Goal: Find specific page/section: Locate a particular part of the current website

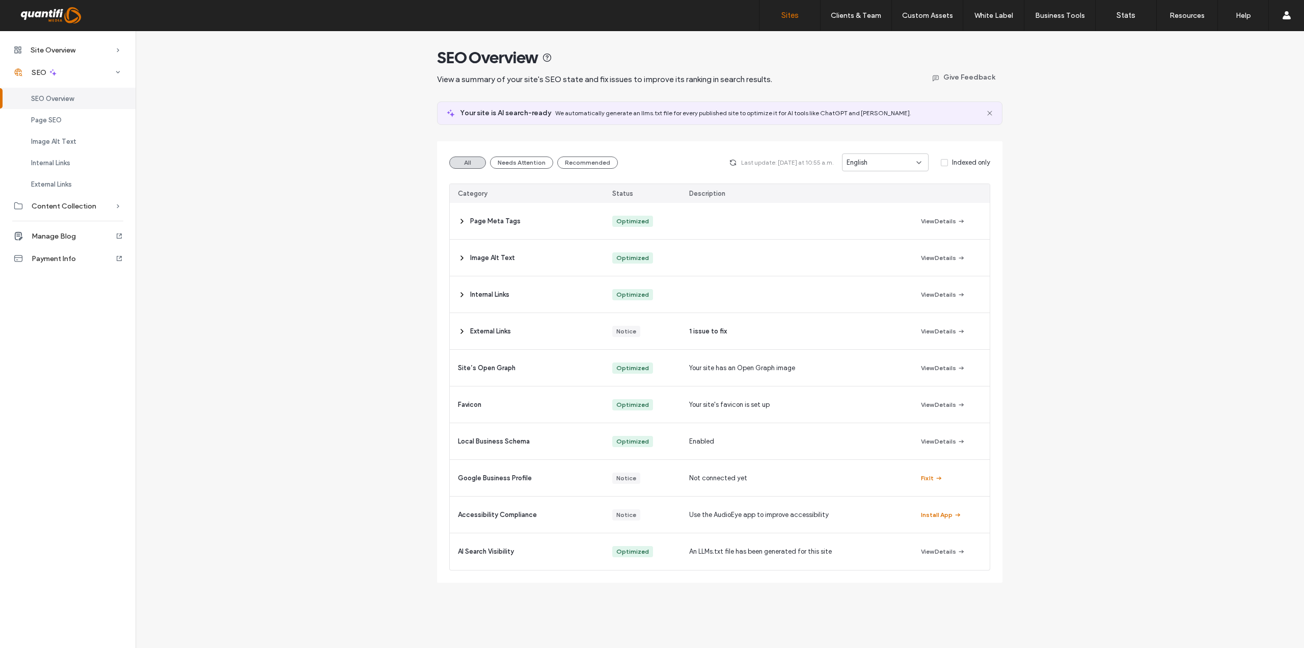
drag, startPoint x: 787, startPoint y: 19, endPoint x: 790, endPoint y: 13, distance: 6.8
click at [787, 19] on label "Sites" at bounding box center [790, 15] width 17 height 9
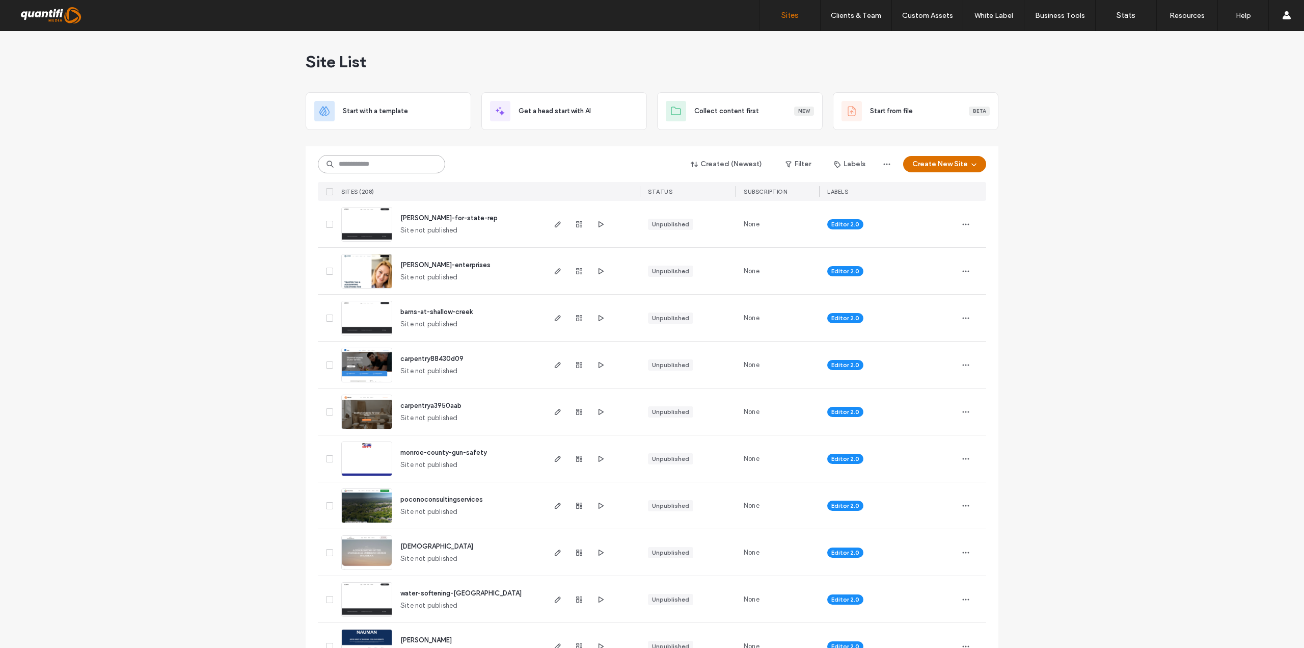
click at [384, 165] on input at bounding box center [381, 164] width 127 height 18
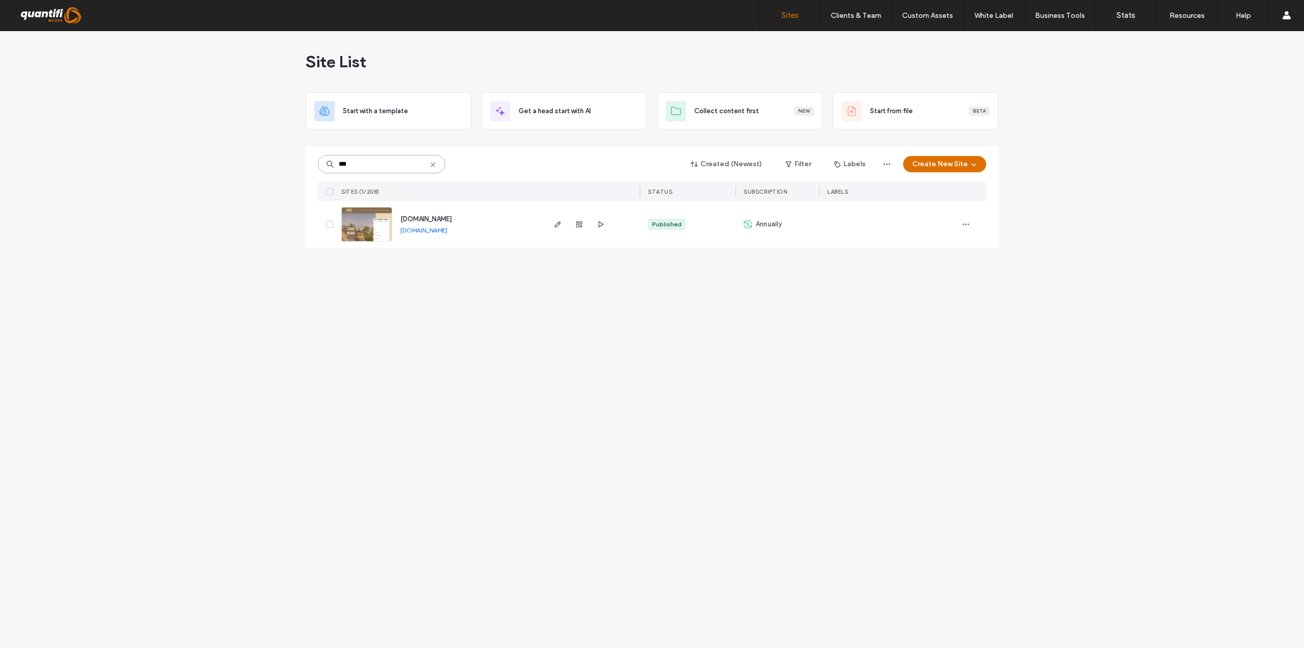
type input "***"
click at [558, 232] on div at bounding box center [579, 224] width 55 height 47
click at [556, 222] on icon "button" at bounding box center [558, 224] width 8 height 8
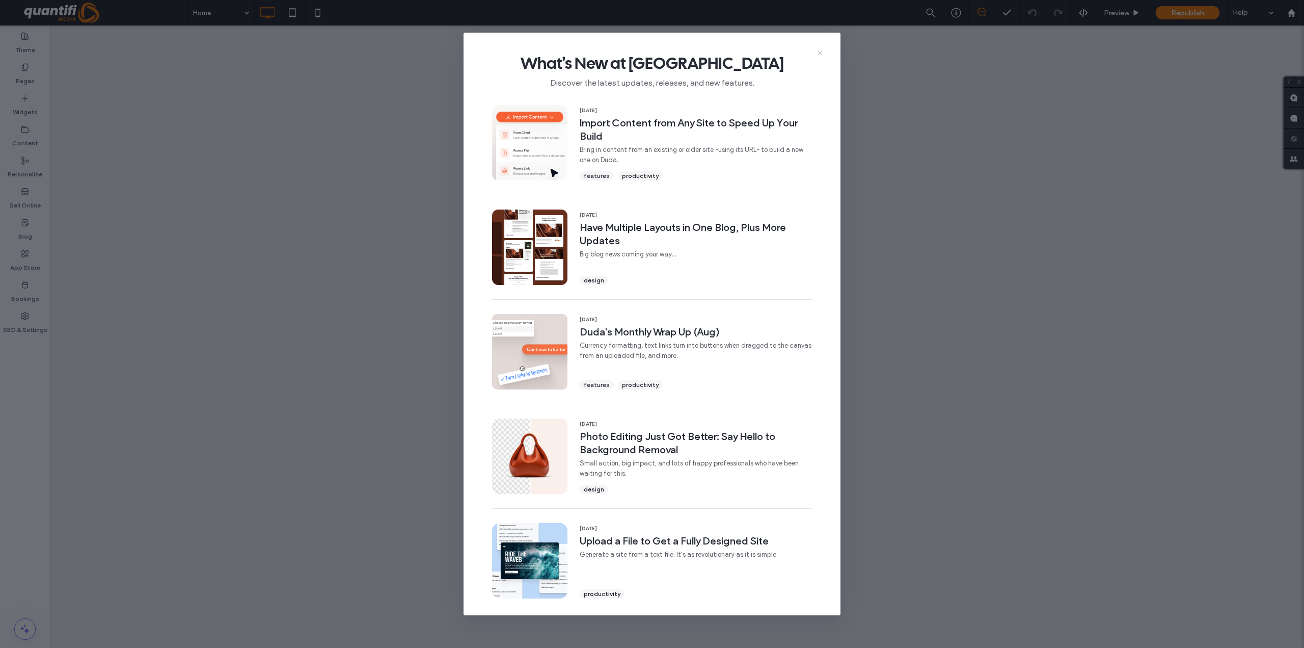
click at [819, 52] on icon at bounding box center [820, 53] width 8 height 8
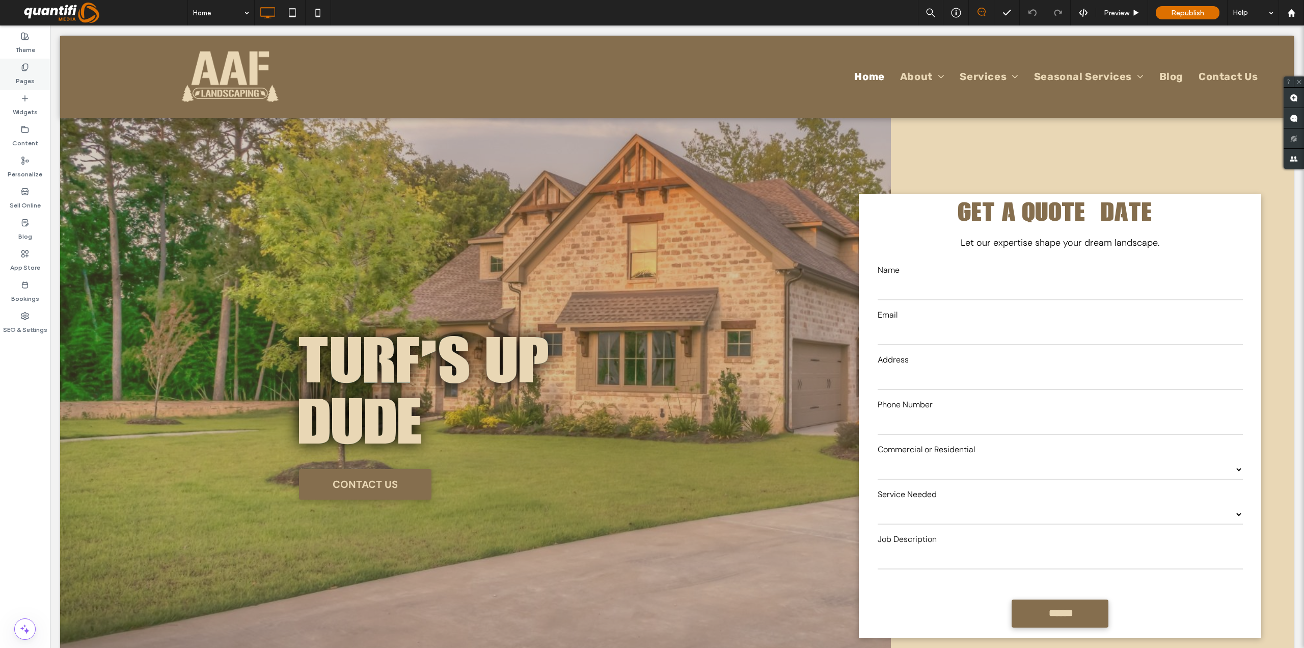
click at [23, 83] on label "Pages" at bounding box center [25, 78] width 19 height 14
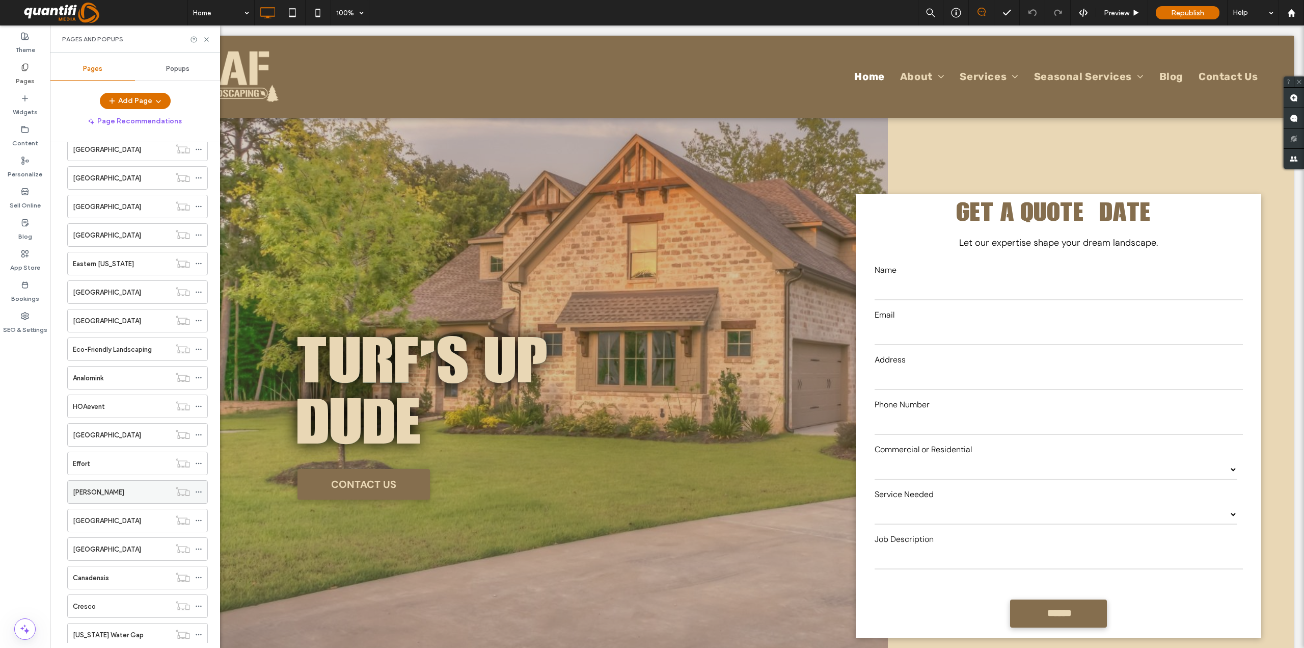
scroll to position [679, 0]
click at [119, 603] on div "Kunkletown" at bounding box center [121, 605] width 97 height 11
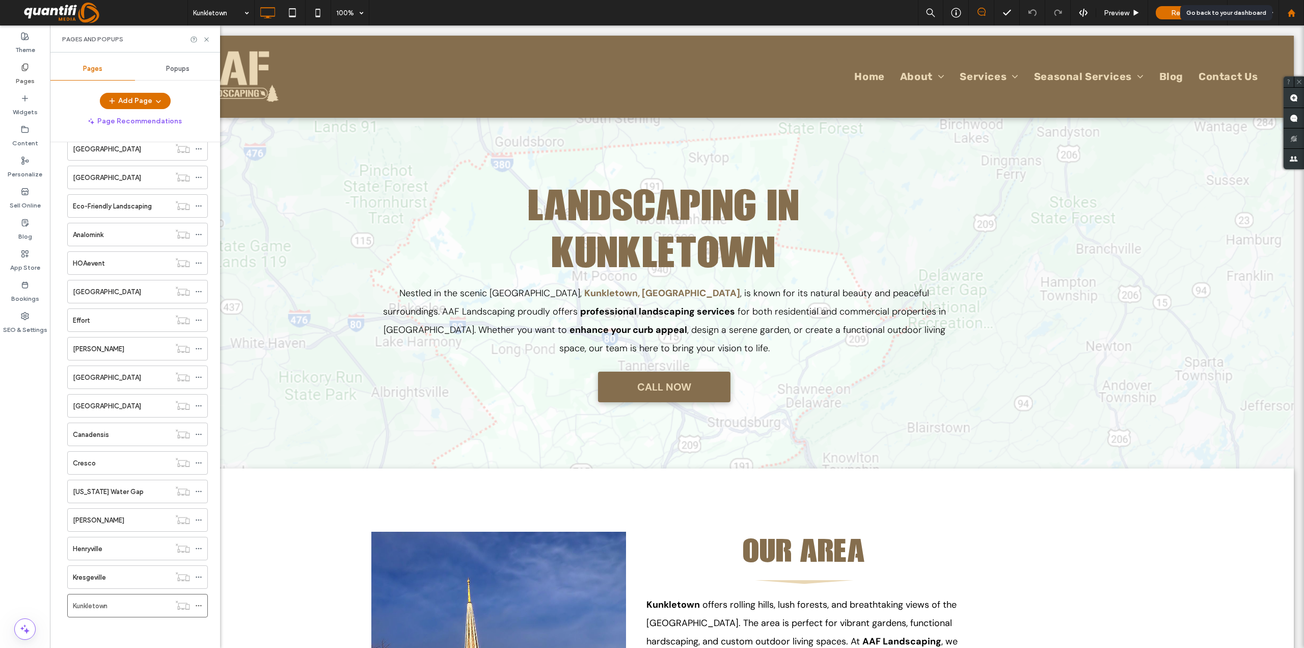
click at [1281, 12] on div at bounding box center [1291, 13] width 24 height 9
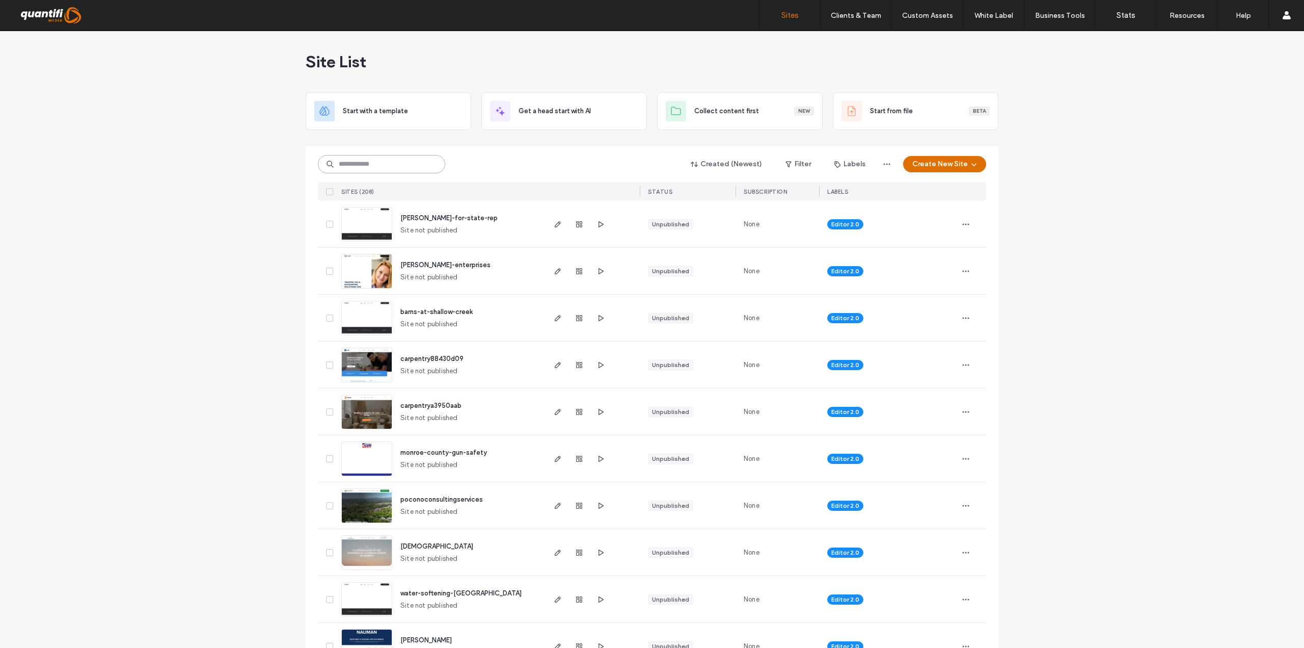
click at [342, 163] on input at bounding box center [381, 164] width 127 height 18
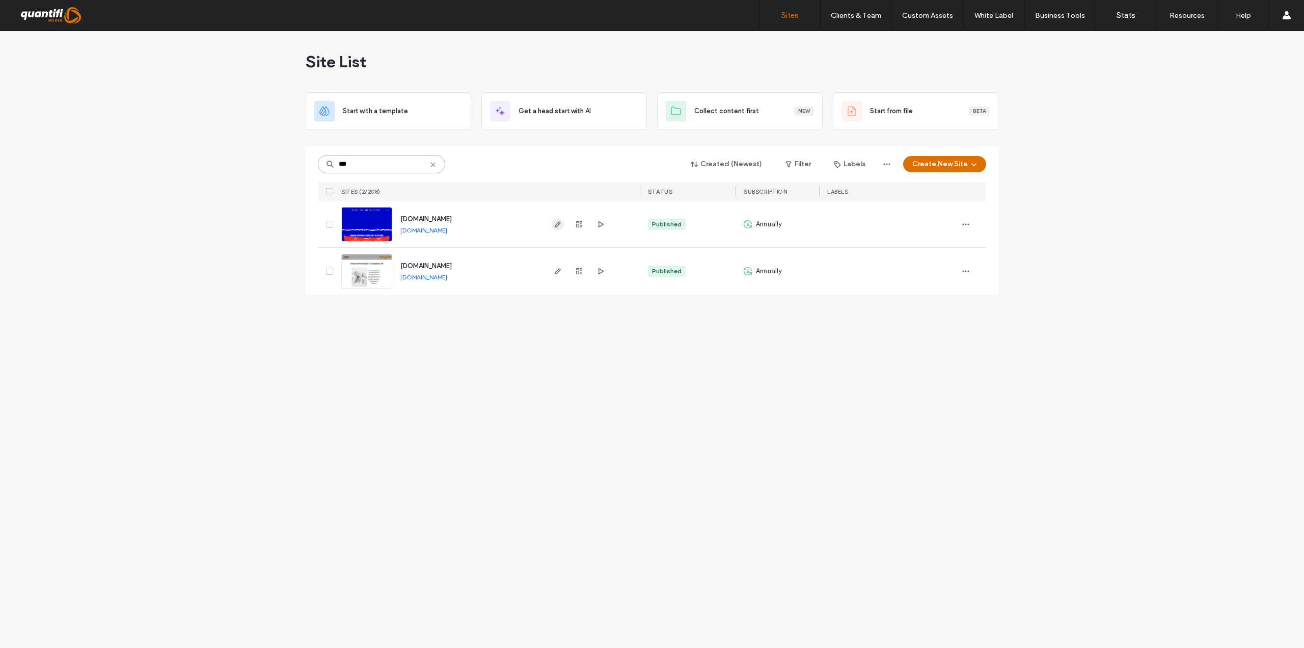
type input "***"
click at [556, 227] on use "button" at bounding box center [558, 224] width 6 height 6
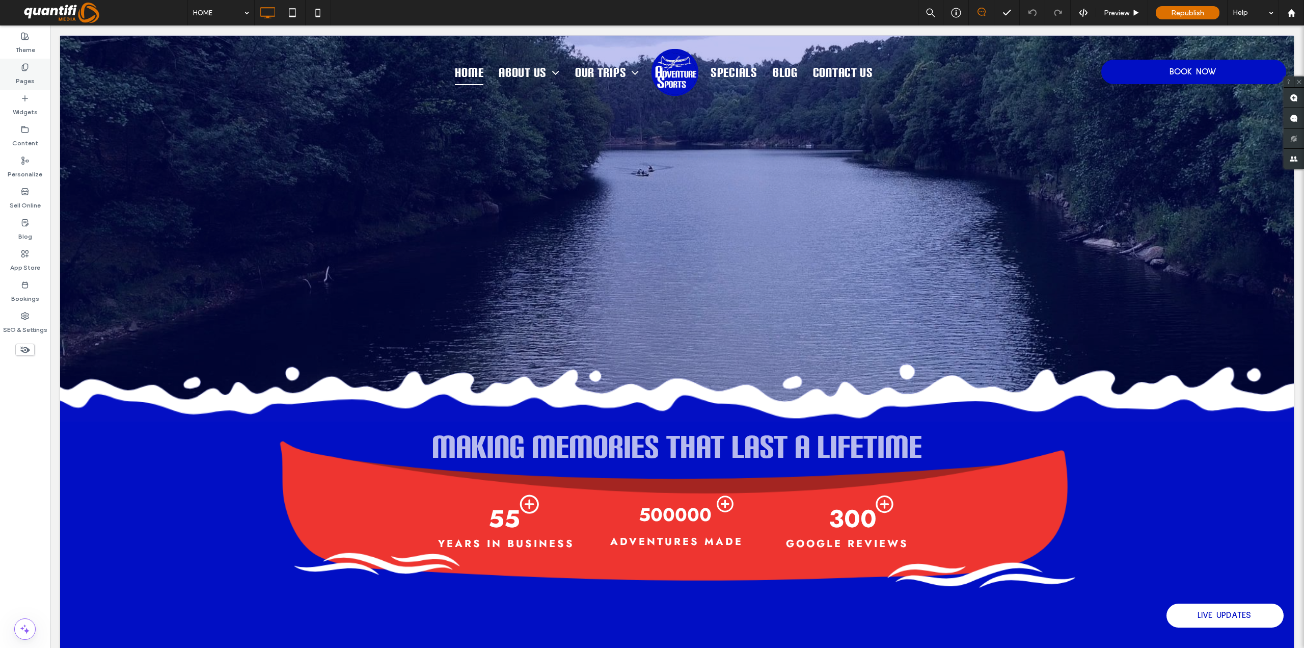
click at [34, 67] on div "Pages" at bounding box center [25, 74] width 50 height 31
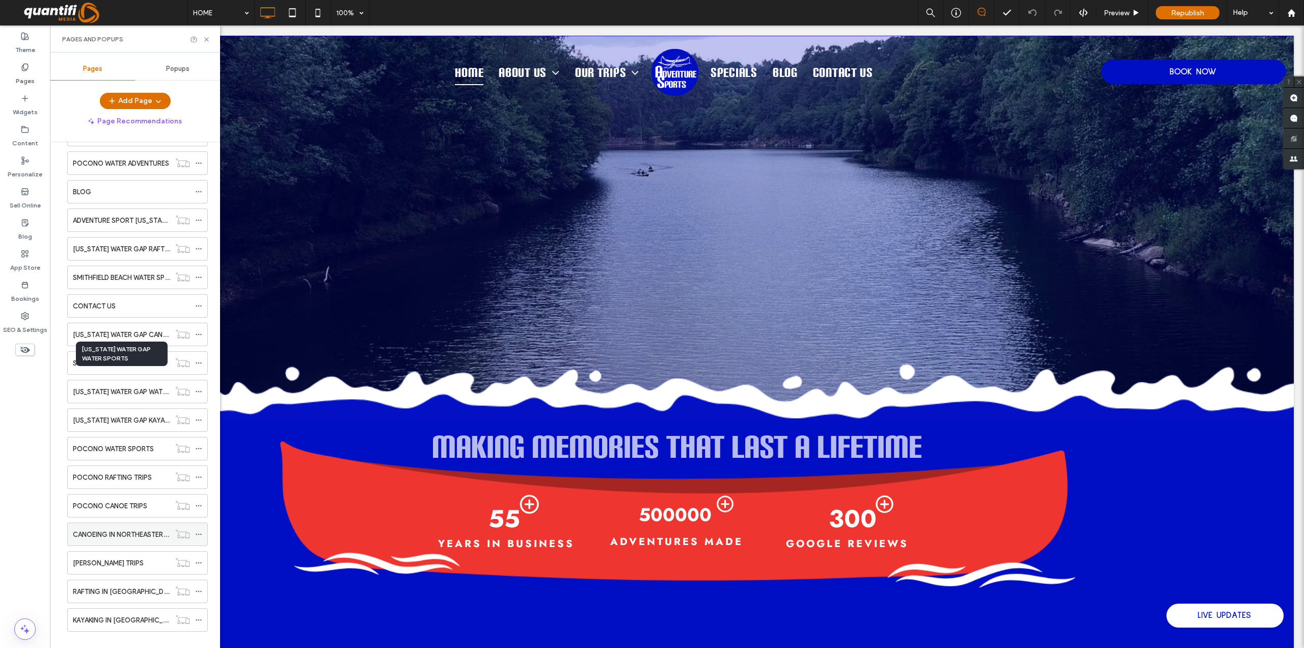
scroll to position [850, 0]
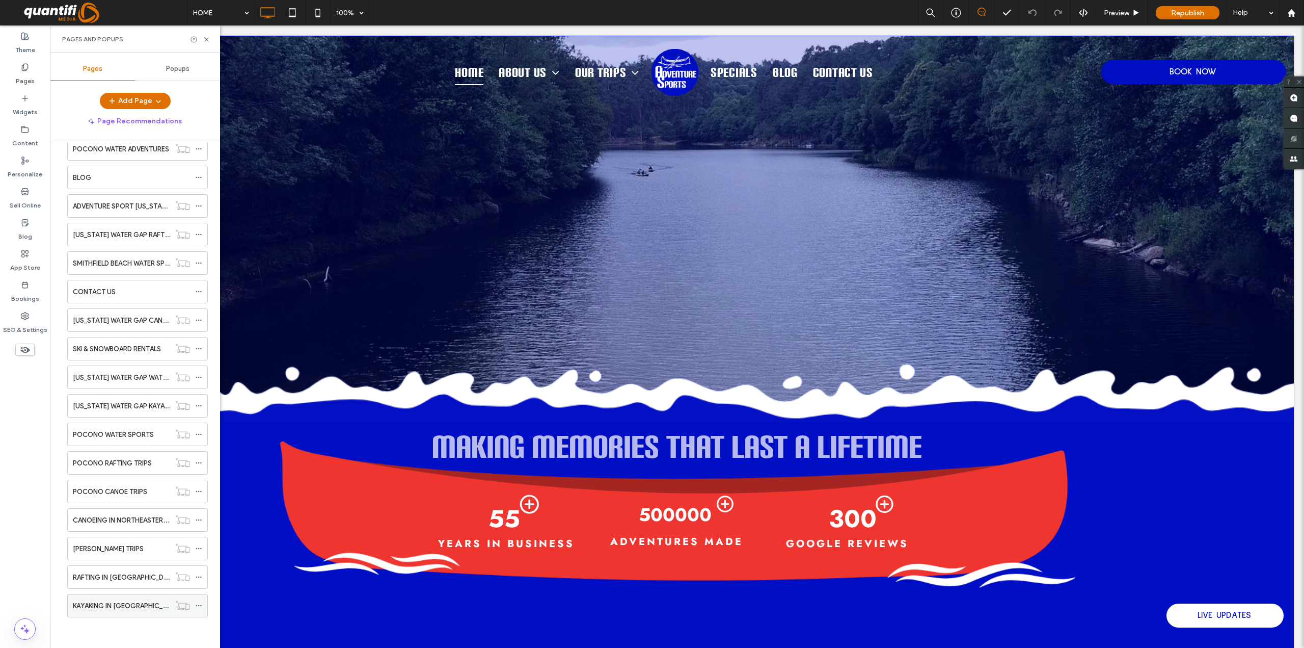
click at [85, 600] on label "KAYAKING IN SMITHFIELD BEACH" at bounding box center [127, 606] width 109 height 18
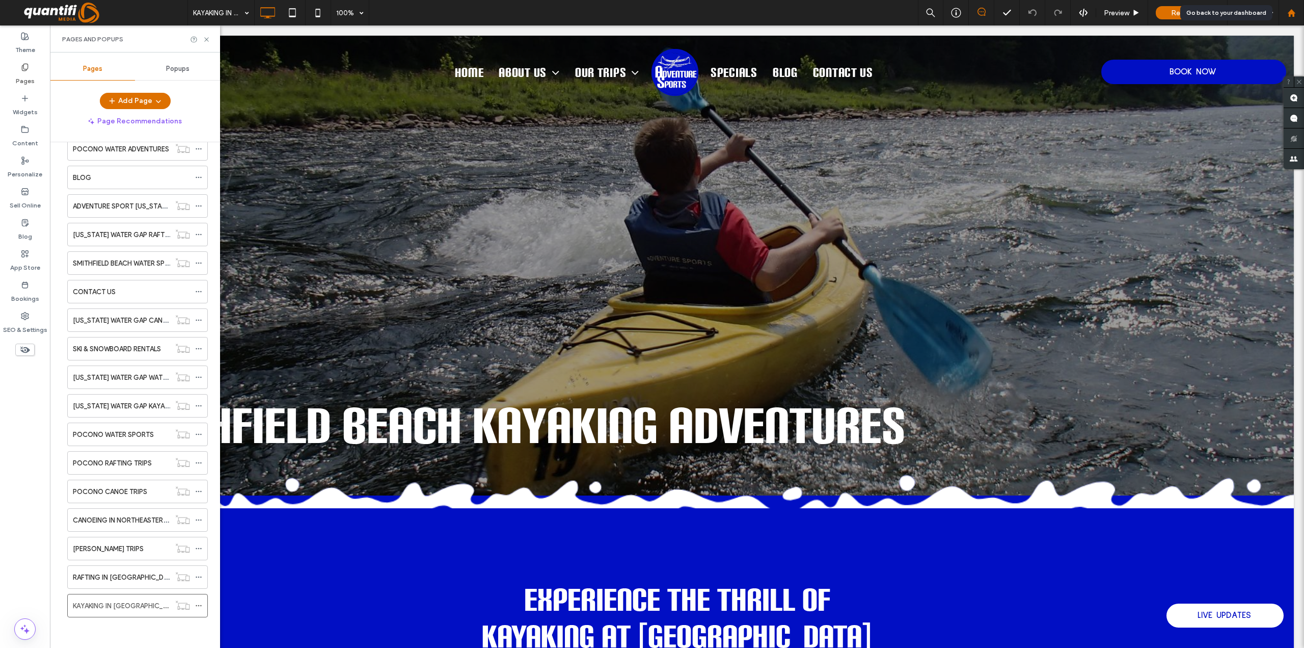
click at [1292, 9] on icon at bounding box center [1291, 13] width 9 height 9
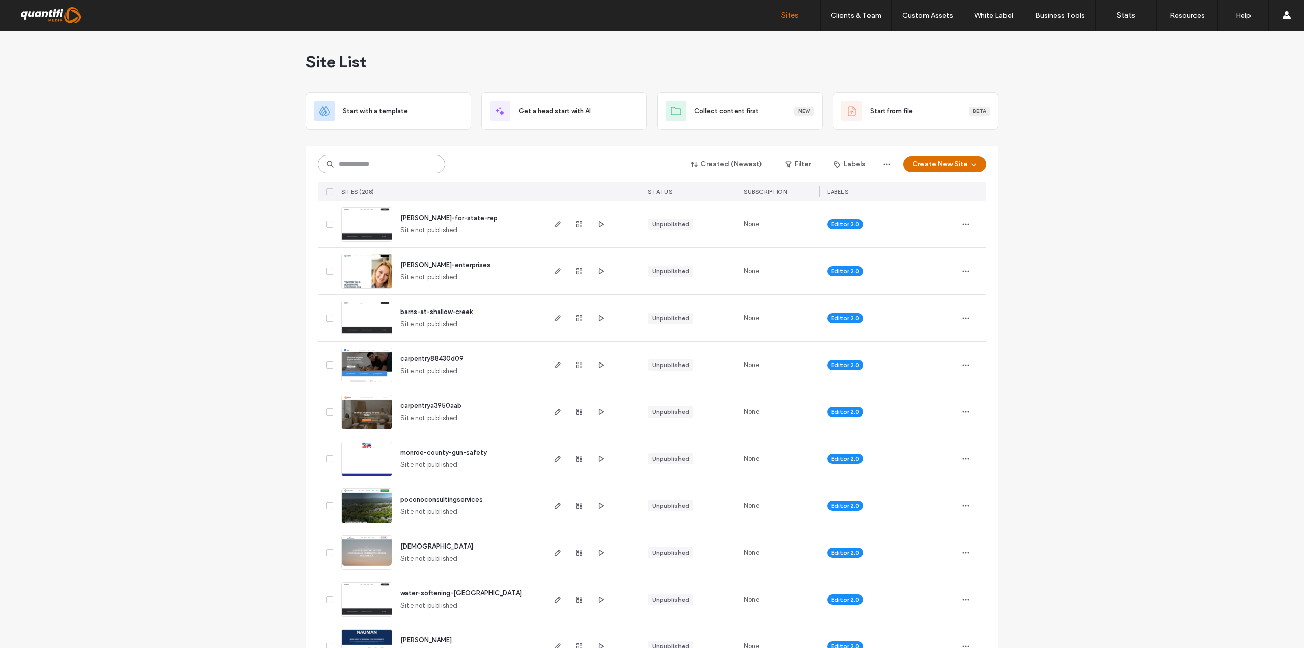
click at [376, 163] on input at bounding box center [381, 164] width 127 height 18
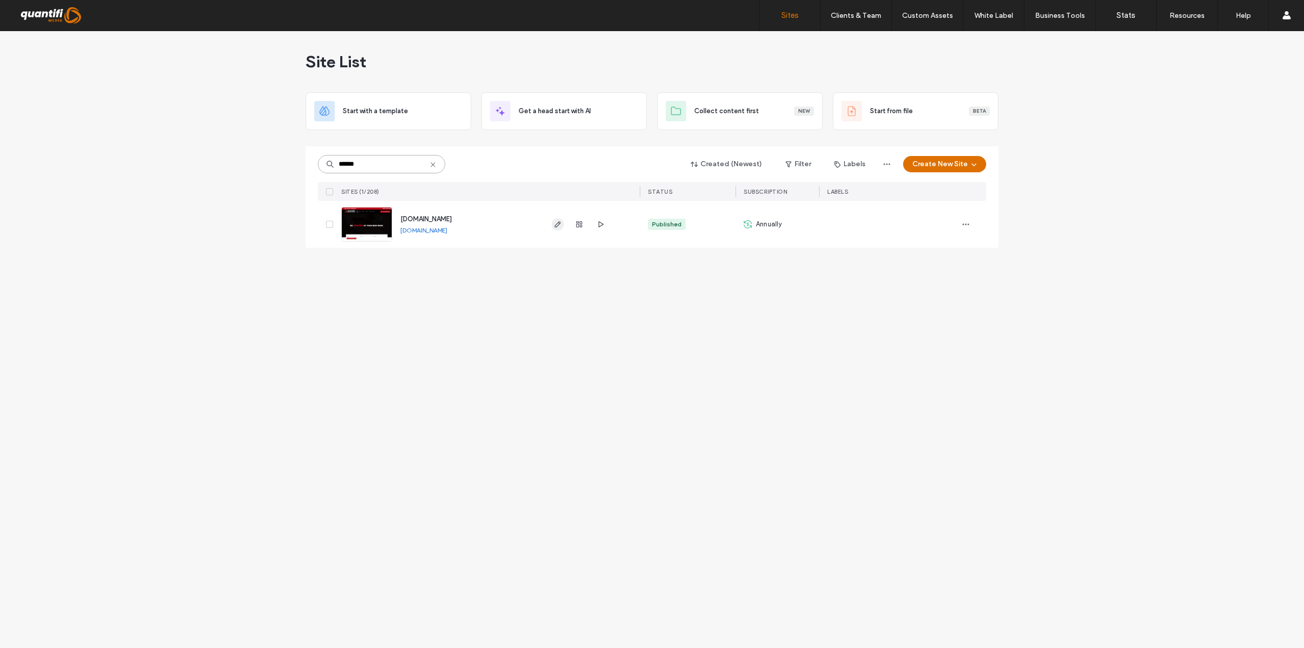
type input "******"
click at [559, 224] on use "button" at bounding box center [558, 224] width 6 height 6
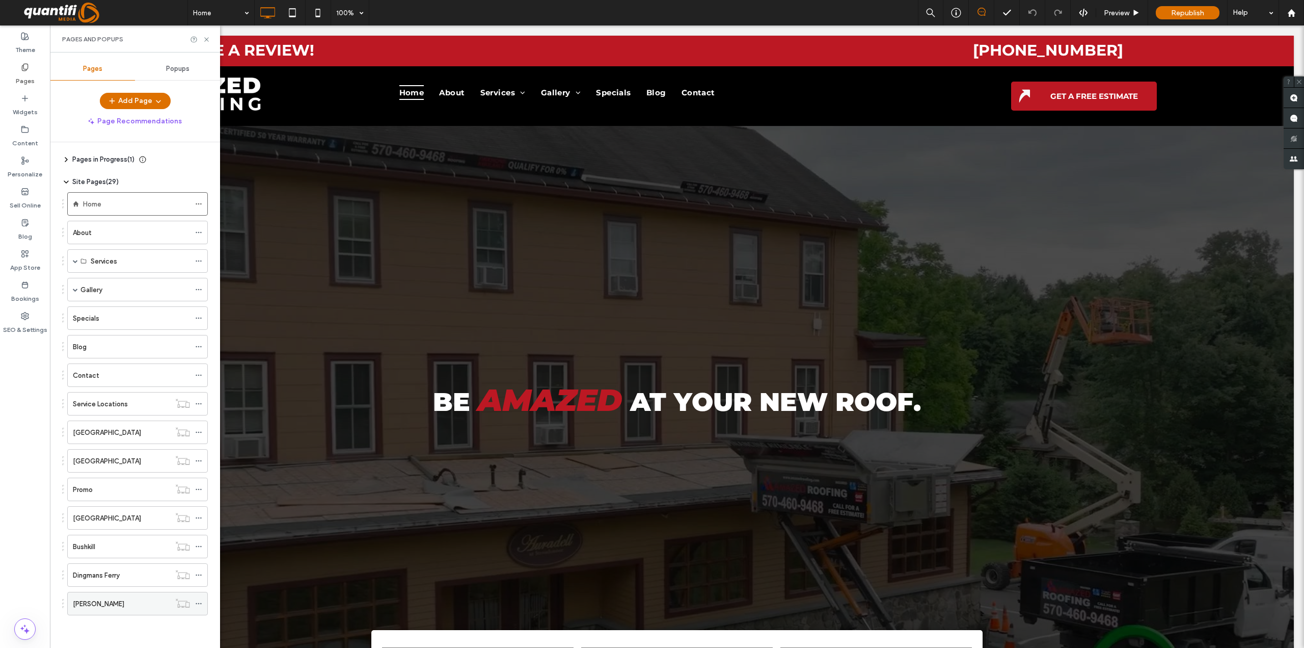
click at [133, 601] on div "Greely" at bounding box center [121, 603] width 97 height 11
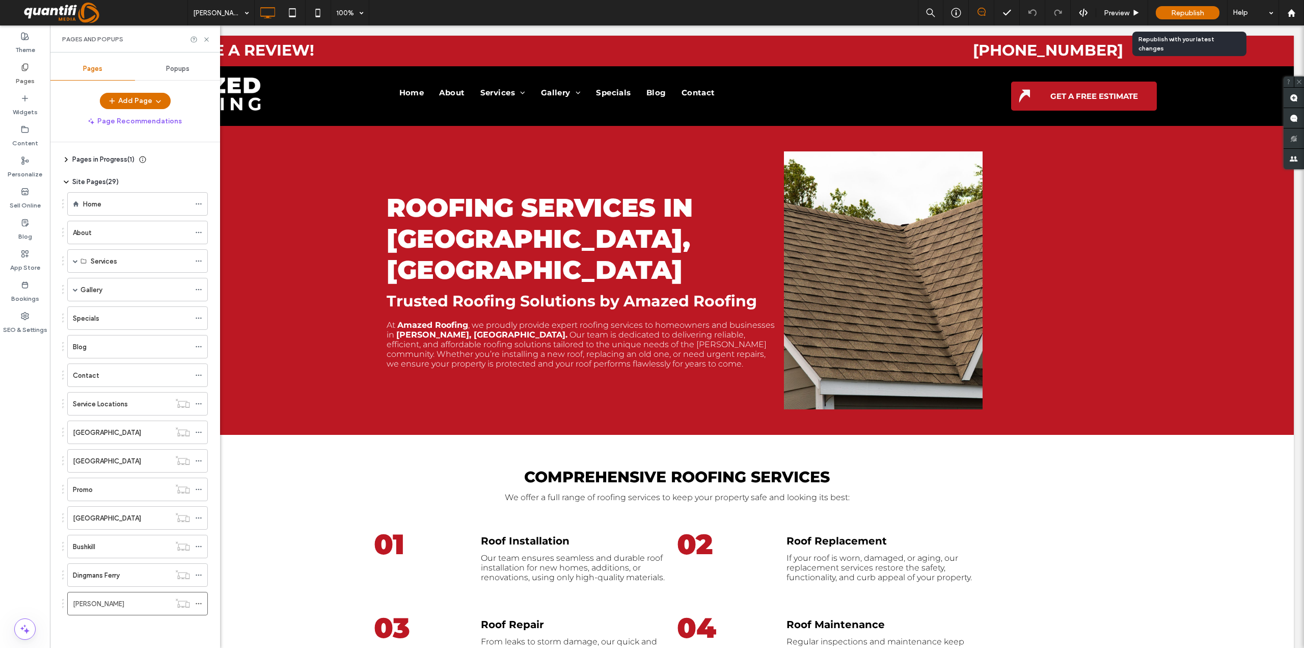
click at [1200, 12] on span "Republish" at bounding box center [1187, 13] width 33 height 9
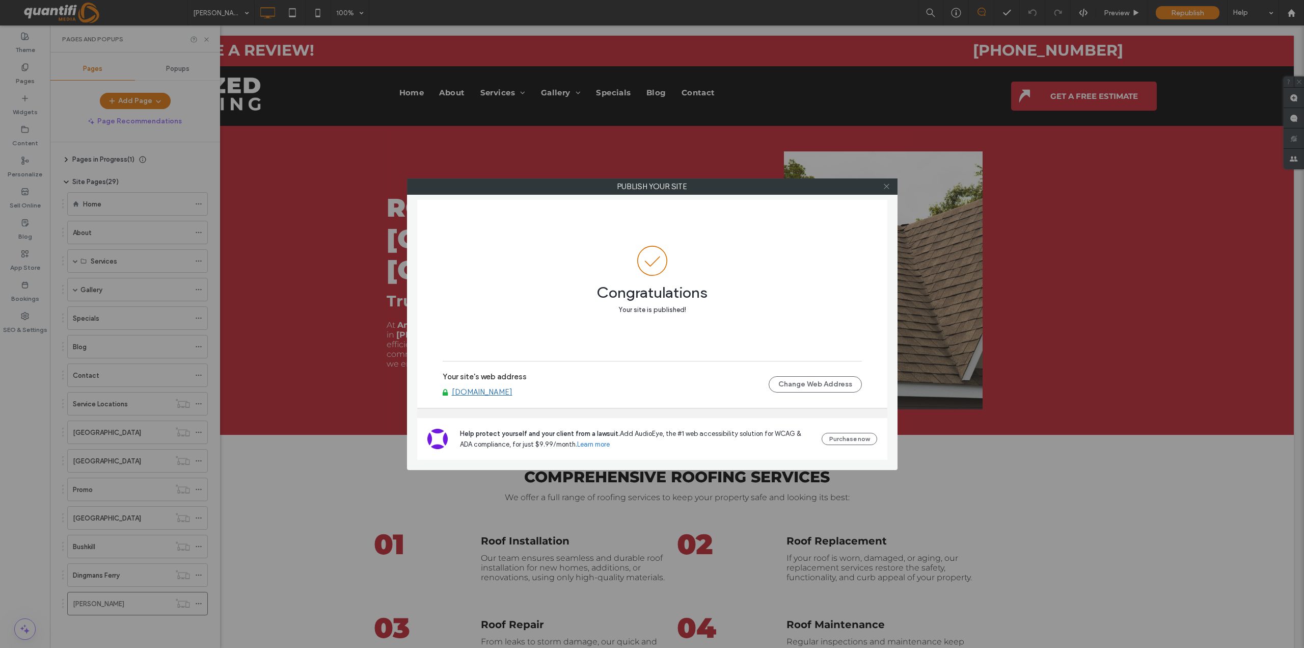
click at [885, 183] on icon at bounding box center [887, 186] width 8 height 8
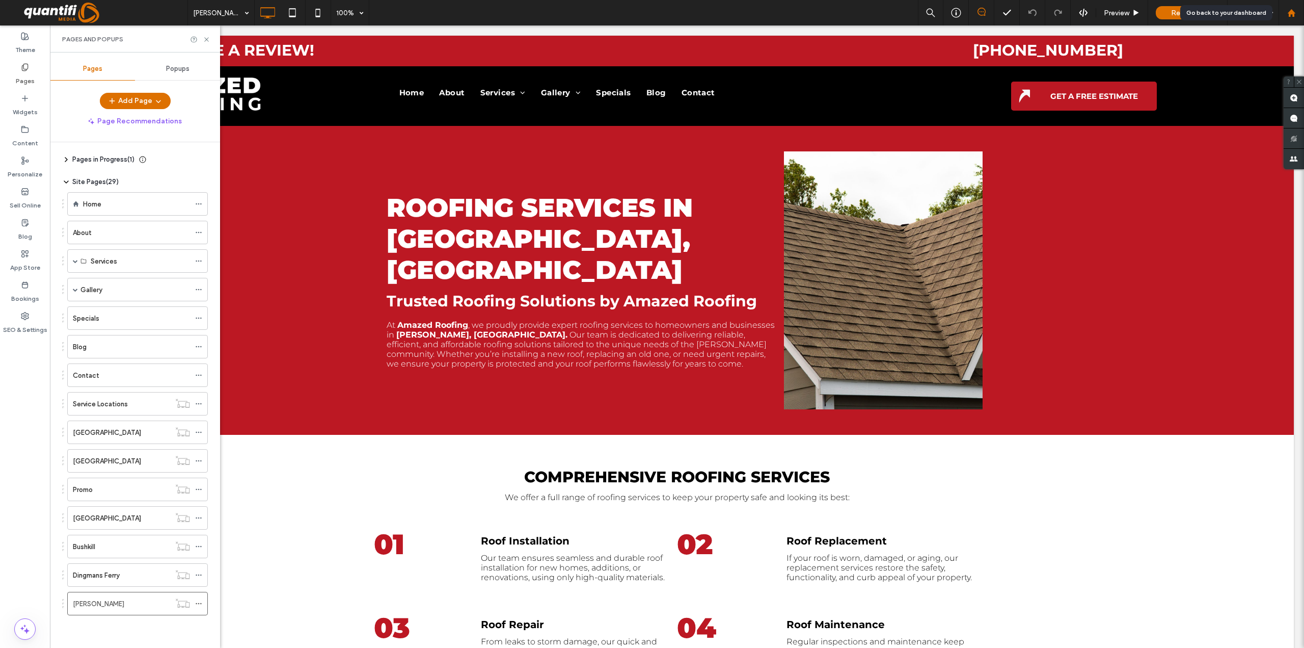
click at [1290, 16] on use at bounding box center [1291, 13] width 8 height 8
